Goal: Navigation & Orientation: Find specific page/section

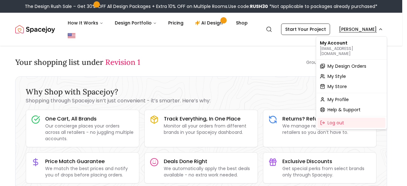
click at [341, 63] on span "My Design Orders" at bounding box center [346, 66] width 39 height 6
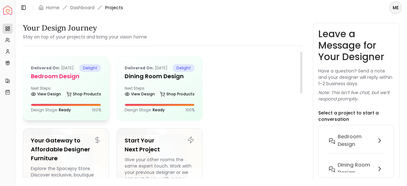
click at [79, 95] on div "Next Steps: View Design Shop Products" at bounding box center [66, 92] width 70 height 13
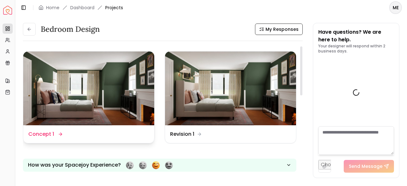
click at [81, 93] on img at bounding box center [88, 88] width 131 height 74
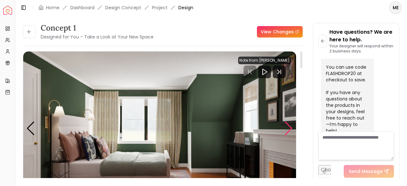
click at [287, 126] on div "Next slide" at bounding box center [288, 128] width 9 height 14
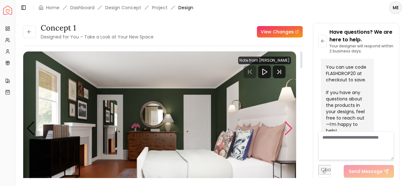
click at [287, 126] on div "Next slide" at bounding box center [288, 128] width 9 height 14
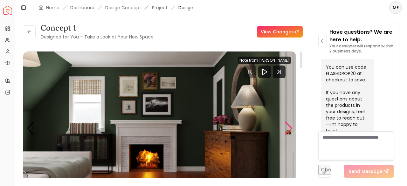
click at [287, 126] on div "Next slide" at bounding box center [288, 128] width 9 height 14
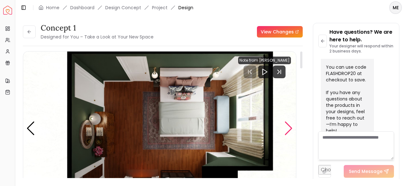
click at [287, 126] on div "Next slide" at bounding box center [288, 128] width 9 height 14
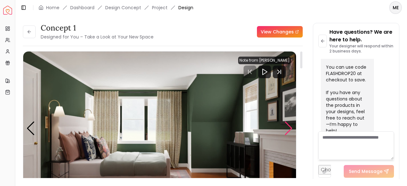
click at [287, 126] on div "Next slide" at bounding box center [288, 128] width 9 height 14
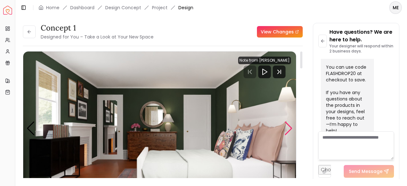
click at [287, 126] on div "Next slide" at bounding box center [288, 128] width 9 height 14
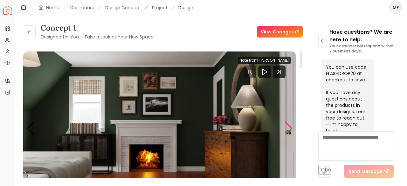
click at [287, 126] on div "Next slide" at bounding box center [288, 128] width 9 height 14
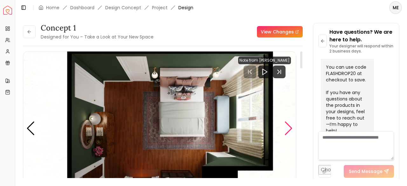
click at [287, 126] on div "Next slide" at bounding box center [288, 128] width 9 height 14
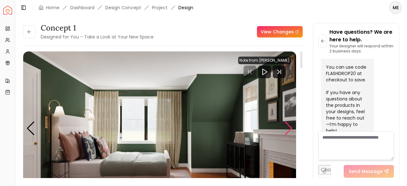
click at [287, 126] on div "Next slide" at bounding box center [288, 128] width 9 height 14
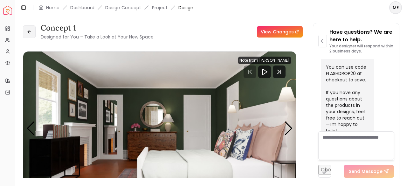
click at [28, 30] on icon at bounding box center [29, 31] width 5 height 5
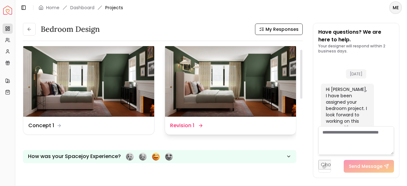
scroll to position [245, 0]
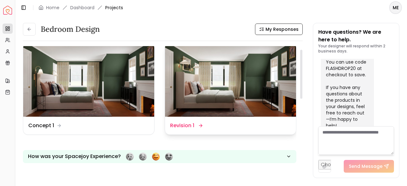
click at [228, 77] on img at bounding box center [230, 80] width 131 height 74
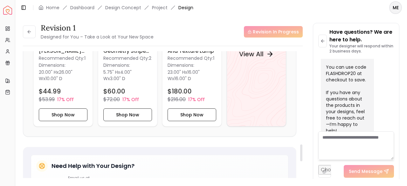
scroll to position [702, 0]
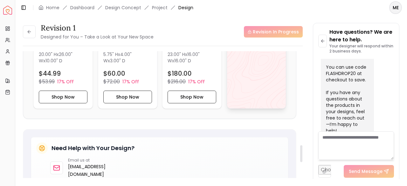
click at [275, 79] on div "View All" at bounding box center [256, 36] width 59 height 145
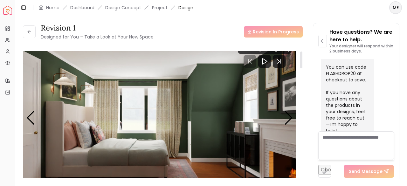
scroll to position [0, 0]
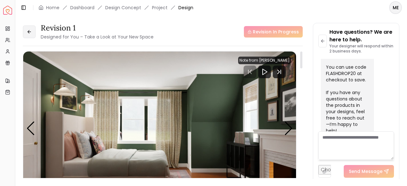
click at [32, 32] on button at bounding box center [29, 31] width 13 height 13
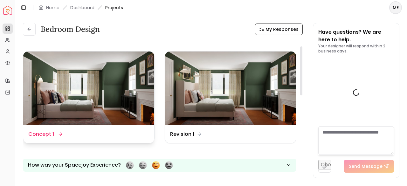
click at [78, 80] on img at bounding box center [88, 88] width 131 height 74
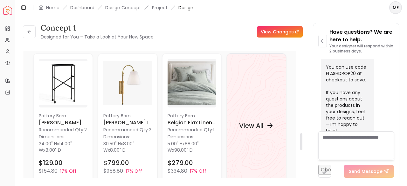
scroll to position [613, 0]
click at [247, 131] on div "View All" at bounding box center [256, 125] width 50 height 19
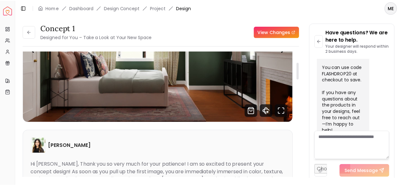
scroll to position [0, 0]
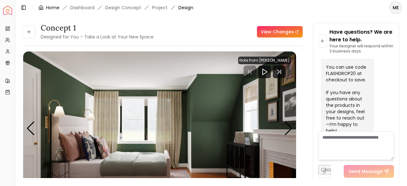
click at [52, 7] on link "Home" at bounding box center [52, 7] width 13 height 6
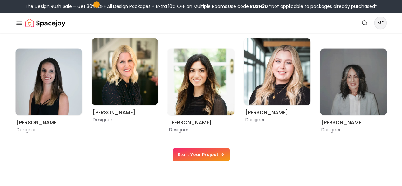
scroll to position [337, 0]
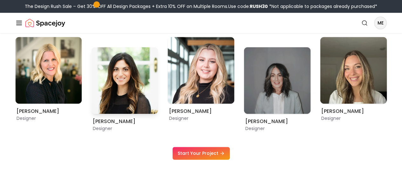
click at [113, 107] on img "4 / 9" at bounding box center [125, 80] width 67 height 67
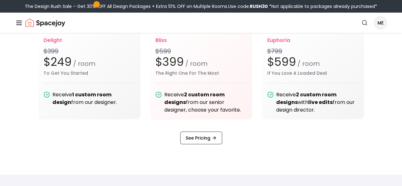
scroll to position [758, 0]
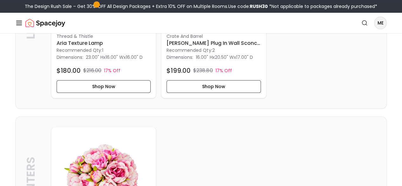
scroll to position [1391, 0]
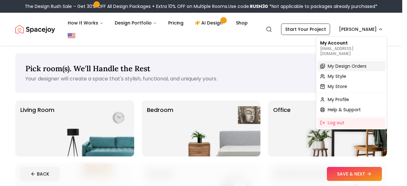
click at [346, 63] on span "My Design Orders" at bounding box center [346, 66] width 39 height 6
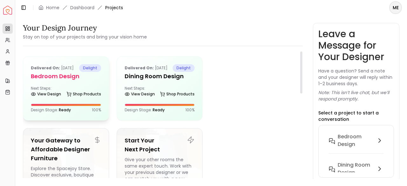
drag, startPoint x: 75, startPoint y: 94, endPoint x: 61, endPoint y: 88, distance: 15.2
click at [61, 81] on h5 "Bedroom Design" at bounding box center [66, 76] width 70 height 9
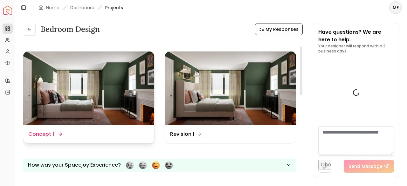
scroll to position [245, 0]
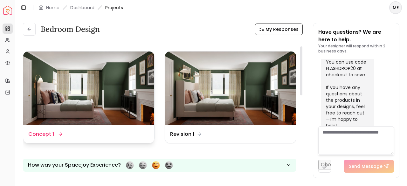
click at [99, 86] on img at bounding box center [88, 88] width 131 height 74
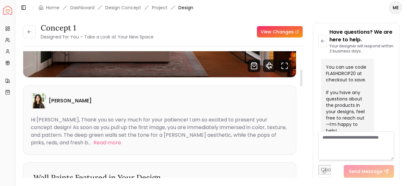
scroll to position [137, 0]
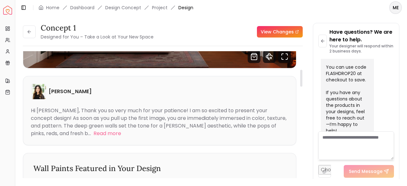
click at [76, 90] on h6 "[PERSON_NAME]" at bounding box center [70, 92] width 43 height 8
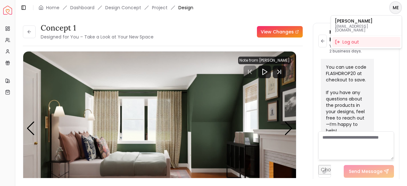
click at [394, 9] on html "Spacejoy Dashboard Overview Projects My Referrals My Profile Gift Card Balance …" at bounding box center [203, 93] width 407 height 186
click at [187, 10] on html "Spacejoy Dashboard Overview Projects My Referrals My Profile Gift Card Balance …" at bounding box center [203, 93] width 407 height 186
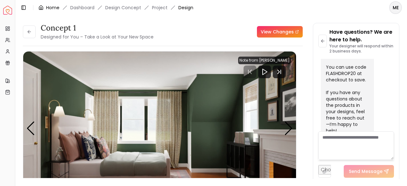
click at [50, 10] on link "Home" at bounding box center [52, 7] width 13 height 6
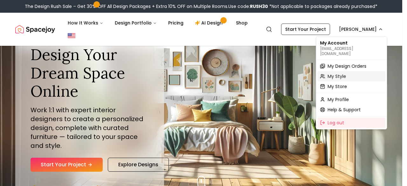
click at [340, 73] on span "My Style" at bounding box center [336, 76] width 18 height 6
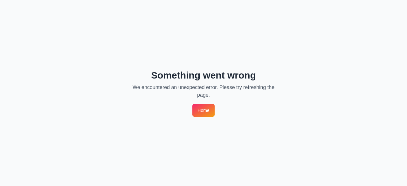
click at [203, 112] on link "Home" at bounding box center [203, 110] width 22 height 13
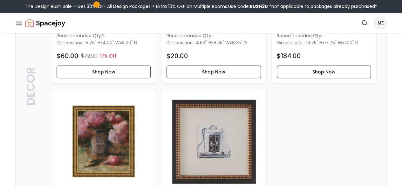
scroll to position [1405, 0]
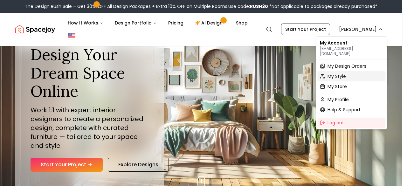
click at [338, 73] on span "My Style" at bounding box center [336, 76] width 18 height 6
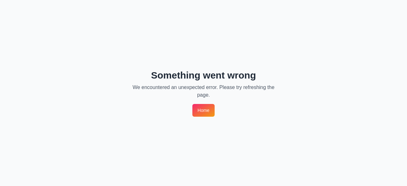
click at [209, 112] on link "Home" at bounding box center [203, 110] width 22 height 13
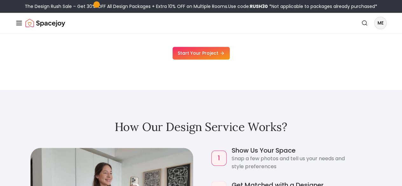
scroll to position [415, 0]
